Goal: Task Accomplishment & Management: Manage account settings

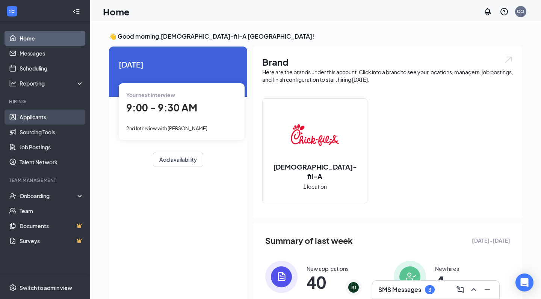
click at [36, 118] on link "Applicants" at bounding box center [52, 117] width 64 height 15
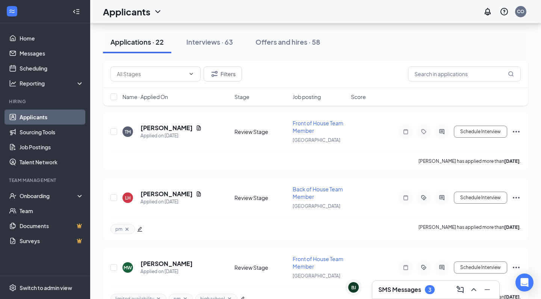
scroll to position [1166, 0]
click at [456, 74] on input "text" at bounding box center [464, 73] width 113 height 15
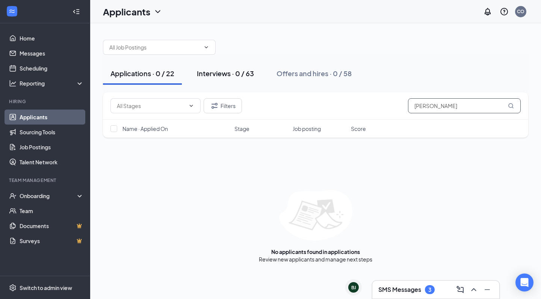
type input "[PERSON_NAME]"
click at [239, 72] on div "Interviews · 0 / 63" at bounding box center [225, 73] width 57 height 9
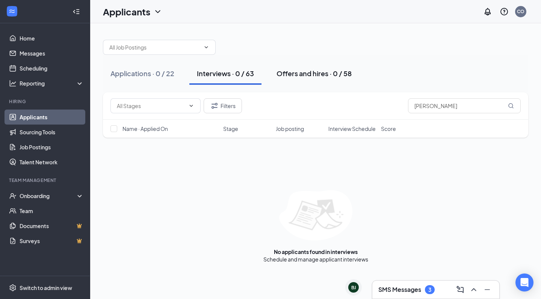
click at [290, 72] on div "Offers and hires · 0 / 58" at bounding box center [313, 73] width 75 height 9
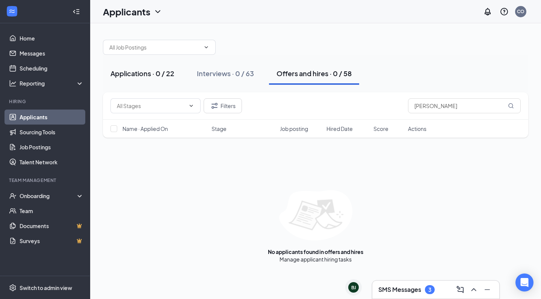
click at [149, 72] on div "Applications · 0 / 22" at bounding box center [142, 73] width 64 height 9
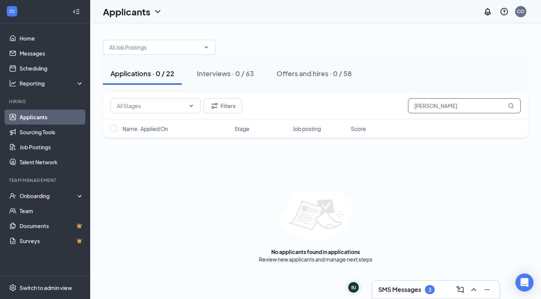
click at [465, 110] on input "[PERSON_NAME]" at bounding box center [464, 105] width 113 height 15
type input "b"
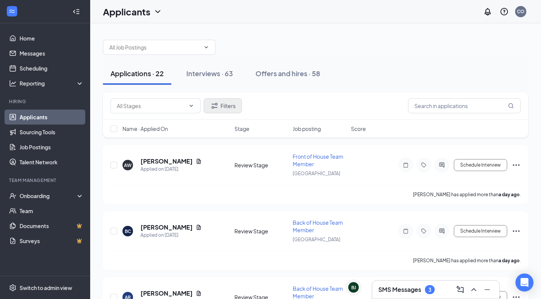
click at [220, 103] on button "Filters" at bounding box center [223, 105] width 38 height 15
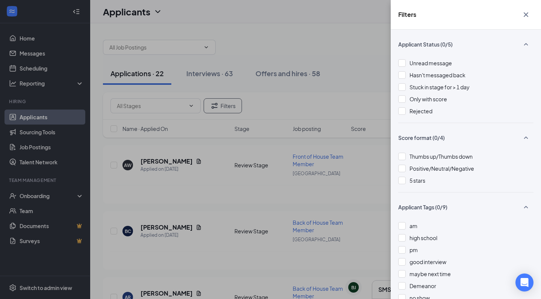
click at [450, 198] on div "Applicant Status (0/5) Unread message Hasn't messaged back Stuck in stage for >…" at bounding box center [466, 165] width 150 height 270
click at [527, 15] on icon "Cross" at bounding box center [525, 14] width 9 height 9
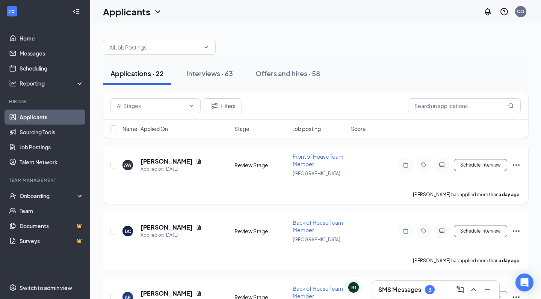
click at [190, 178] on div "AW [PERSON_NAME] Applied on [DATE] Review Stage Front of House Team Member Oxfo…" at bounding box center [315, 169] width 410 height 32
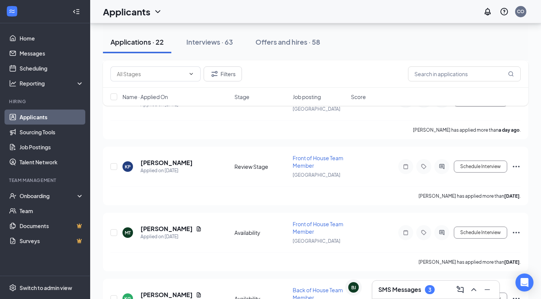
scroll to position [465, 0]
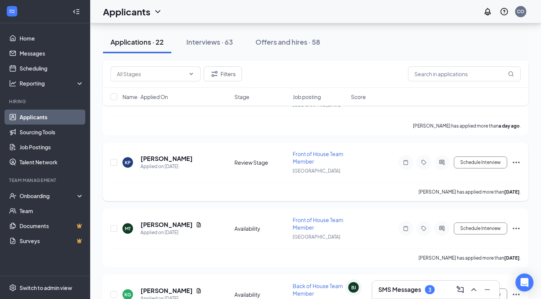
click at [518, 163] on icon "Ellipses" at bounding box center [516, 162] width 9 height 9
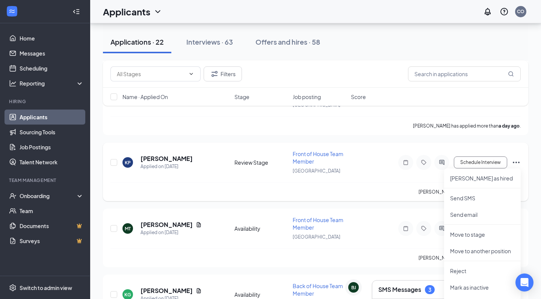
click at [335, 176] on div "KP [PERSON_NAME] [PERSON_NAME] Applied on [DATE] Review Stage Front of House Te…" at bounding box center [315, 166] width 410 height 32
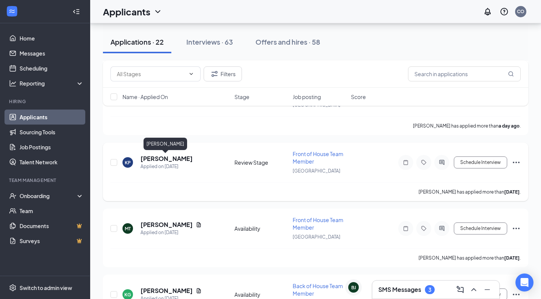
click at [178, 159] on h5 "[PERSON_NAME]" at bounding box center [166, 159] width 52 height 8
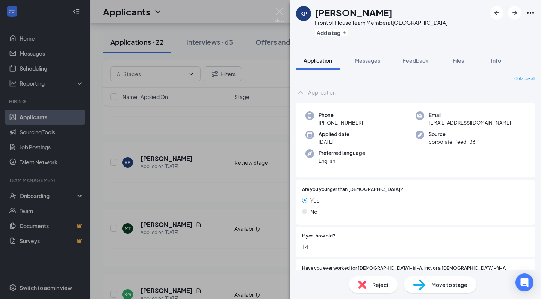
click at [177, 172] on div "KP [PERSON_NAME] [PERSON_NAME] Front of House Team Member at [GEOGRAPHIC_DATA] …" at bounding box center [270, 149] width 541 height 299
